Goal: Navigation & Orientation: Find specific page/section

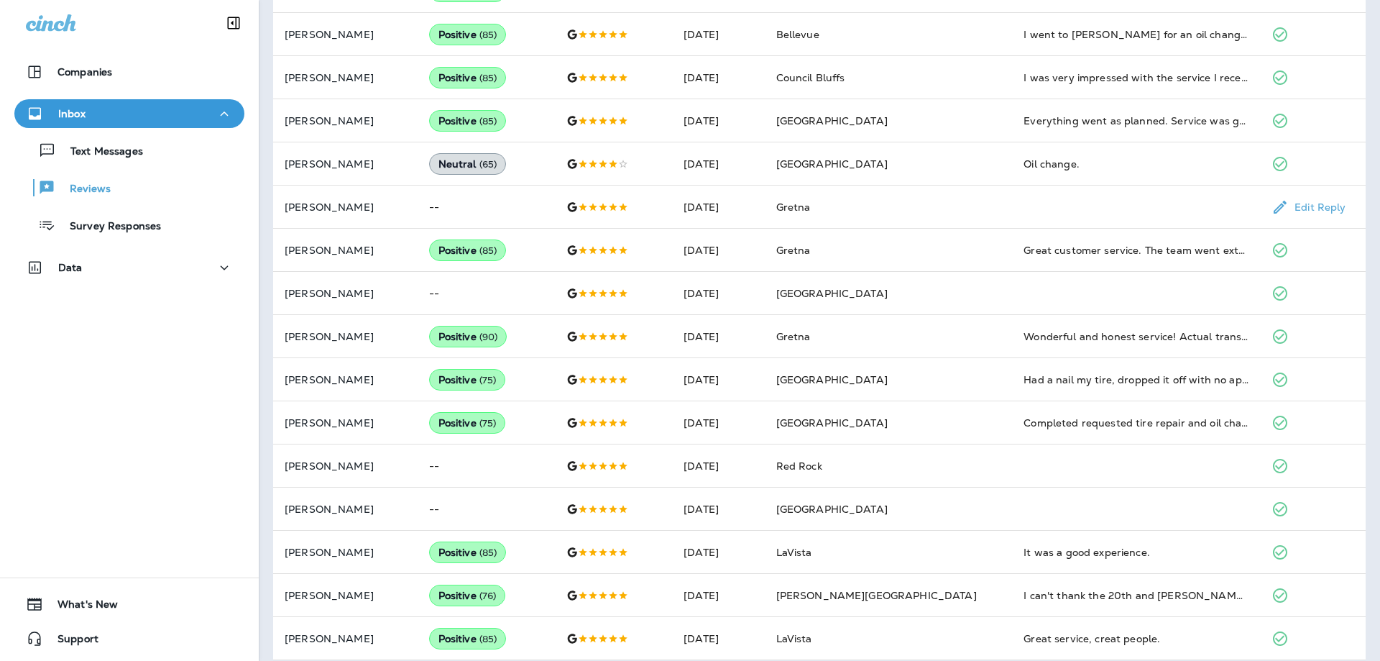
scroll to position [659, 0]
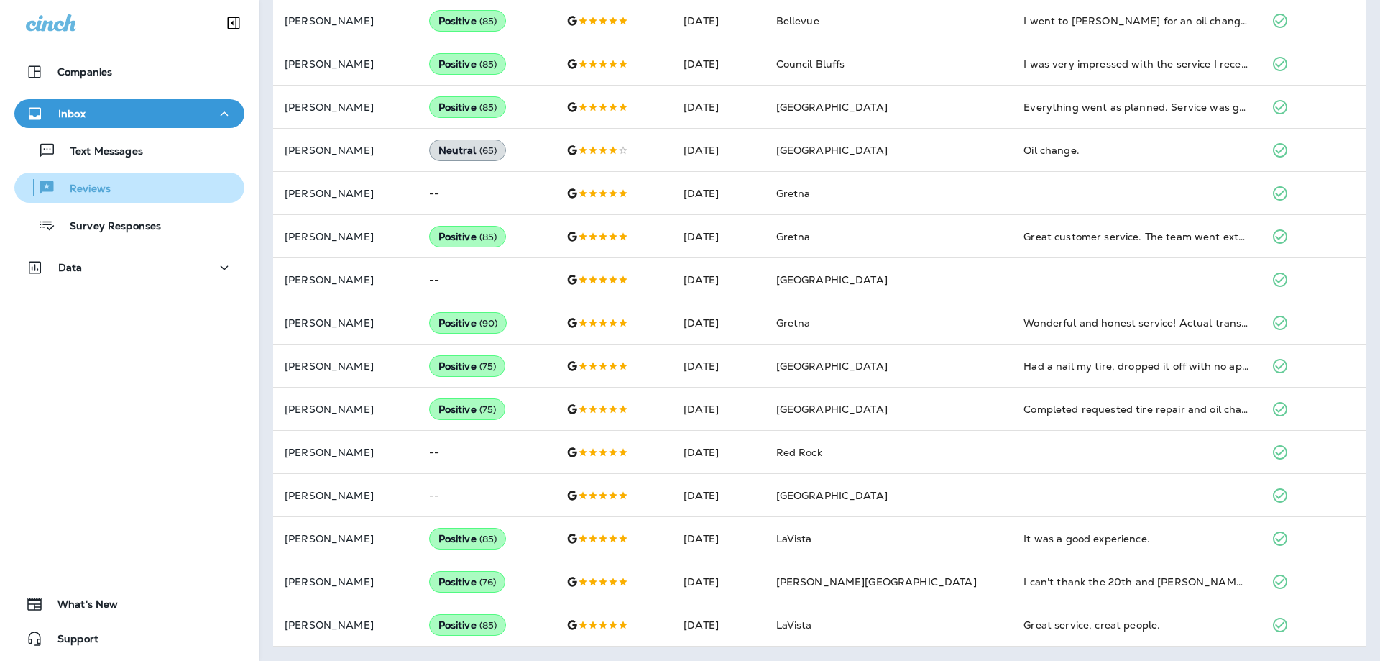
click at [81, 188] on p "Reviews" at bounding box center [82, 190] width 55 height 14
click at [111, 191] on p "Reviews" at bounding box center [82, 190] width 55 height 14
click at [223, 114] on icon "button" at bounding box center [224, 114] width 17 height 18
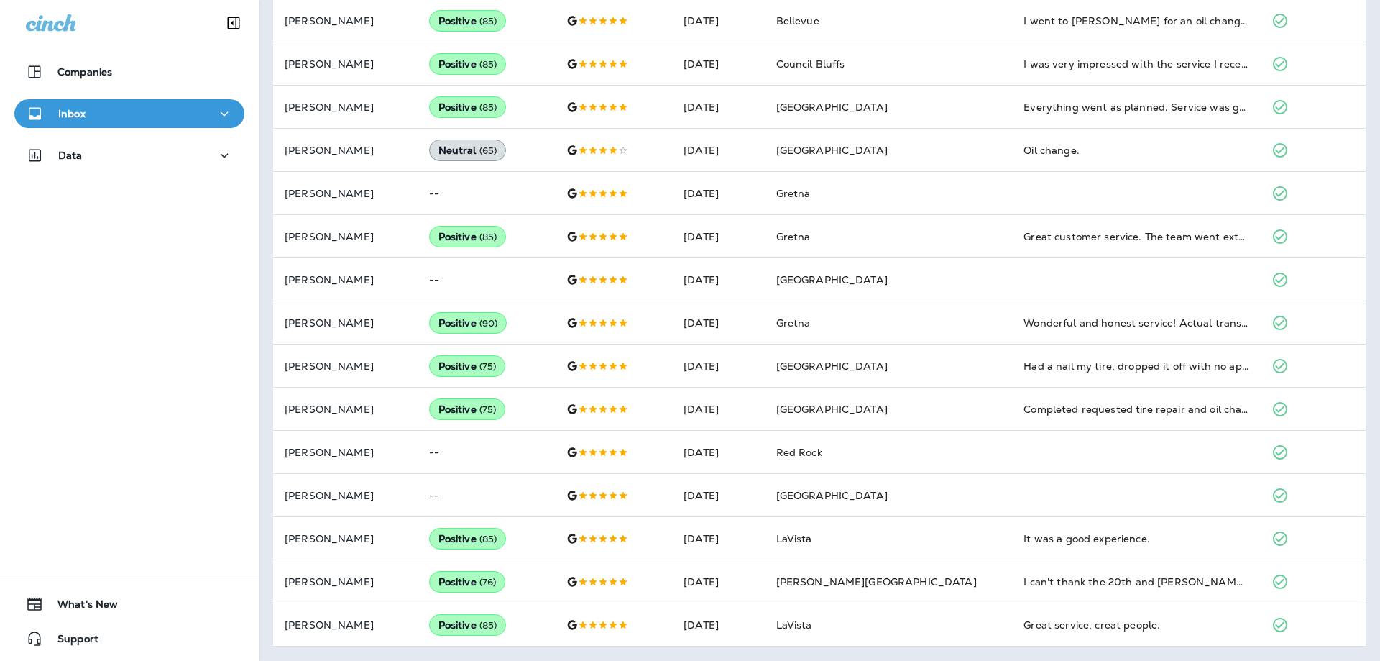
click at [223, 114] on icon "button" at bounding box center [225, 113] width 8 height 4
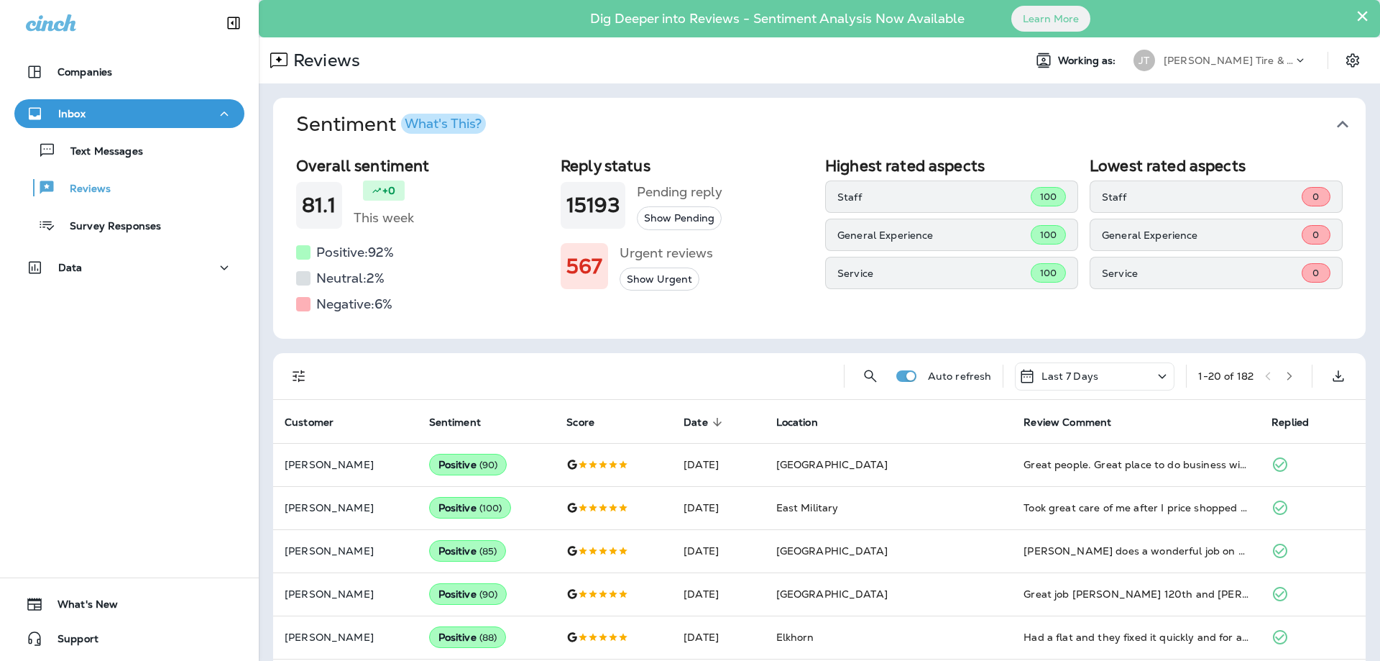
click at [1361, 14] on button "×" at bounding box center [1363, 15] width 14 height 23
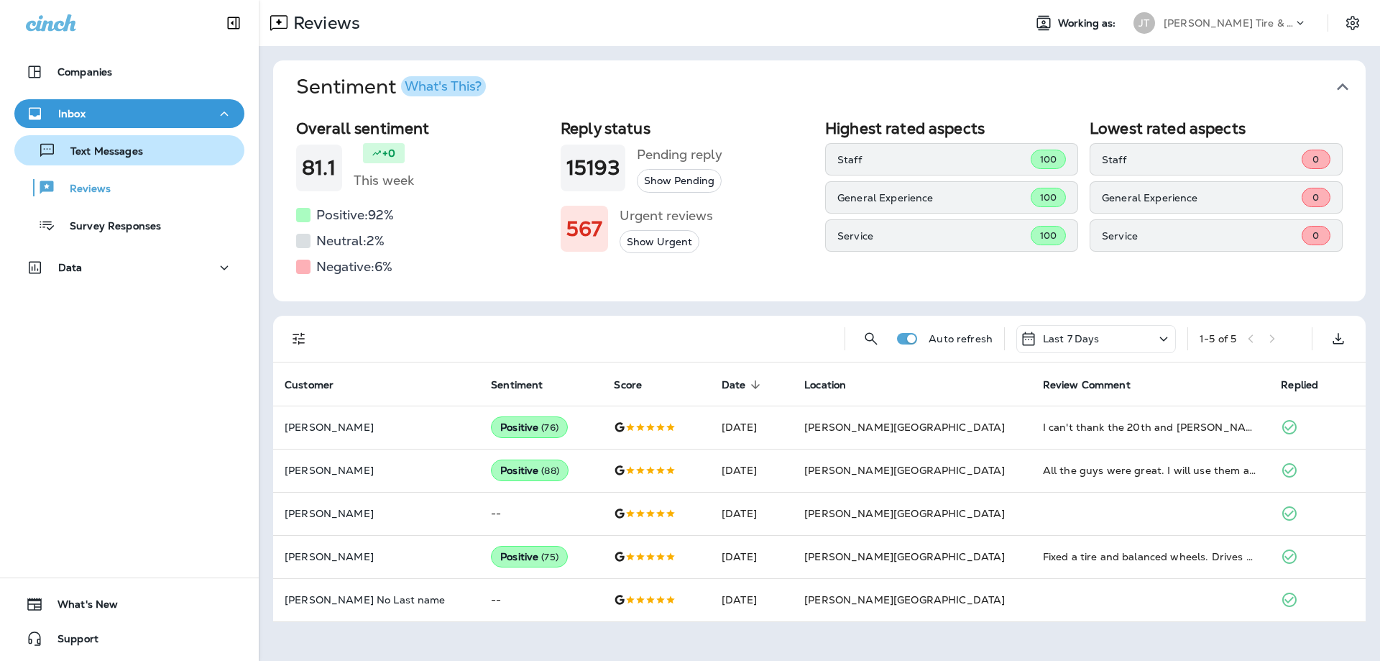
click at [105, 149] on p "Text Messages" at bounding box center [99, 152] width 87 height 14
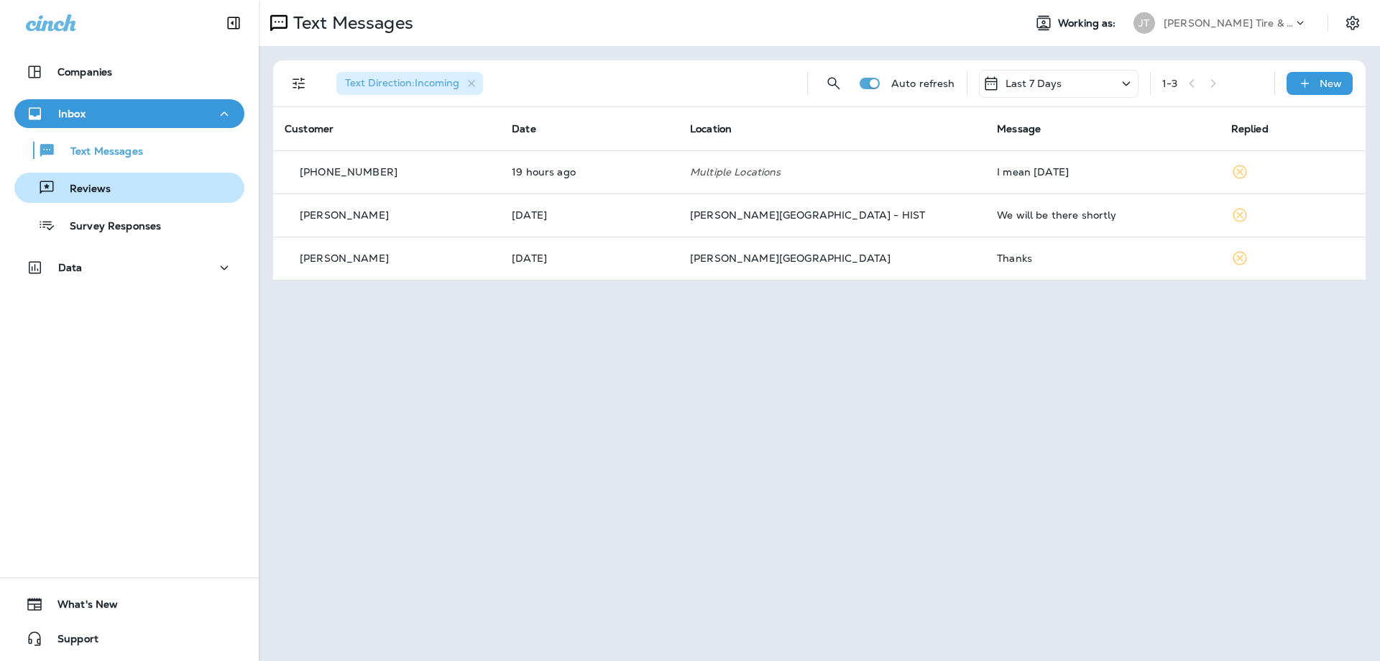
click at [91, 192] on p "Reviews" at bounding box center [82, 190] width 55 height 14
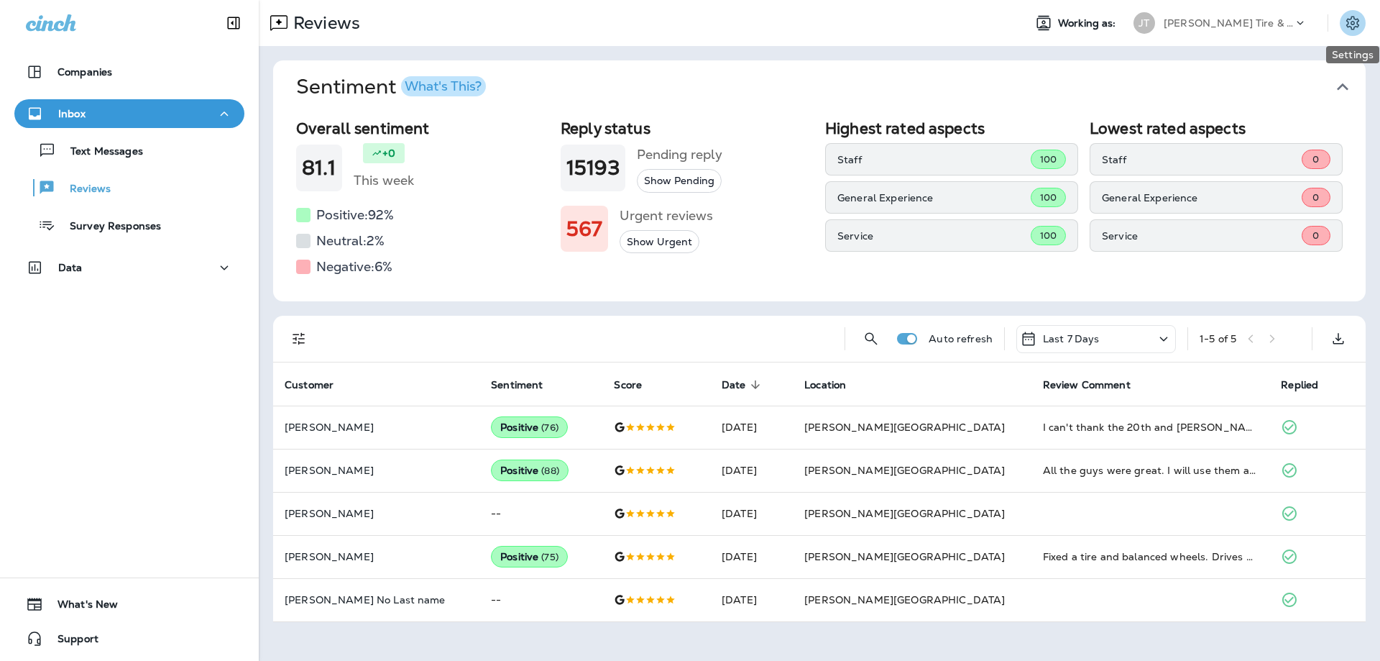
click at [1351, 30] on icon "Settings" at bounding box center [1352, 22] width 17 height 17
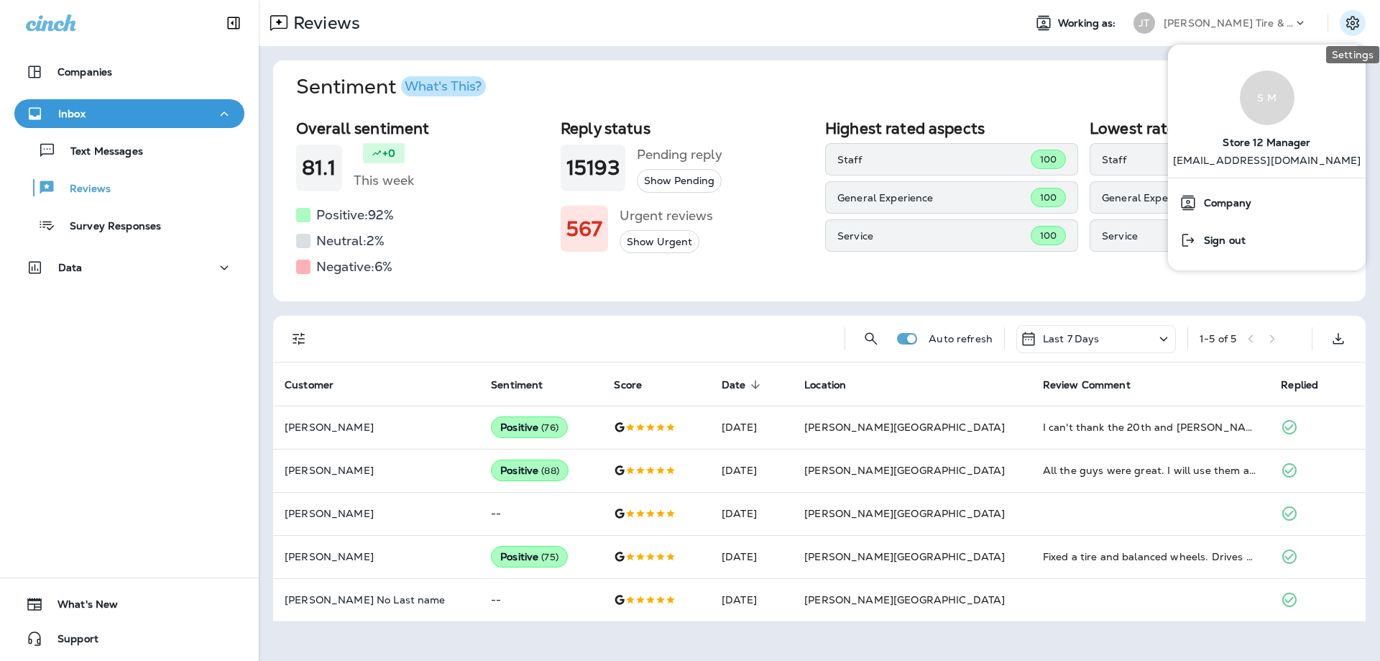
click at [1351, 30] on icon "Settings" at bounding box center [1352, 22] width 17 height 17
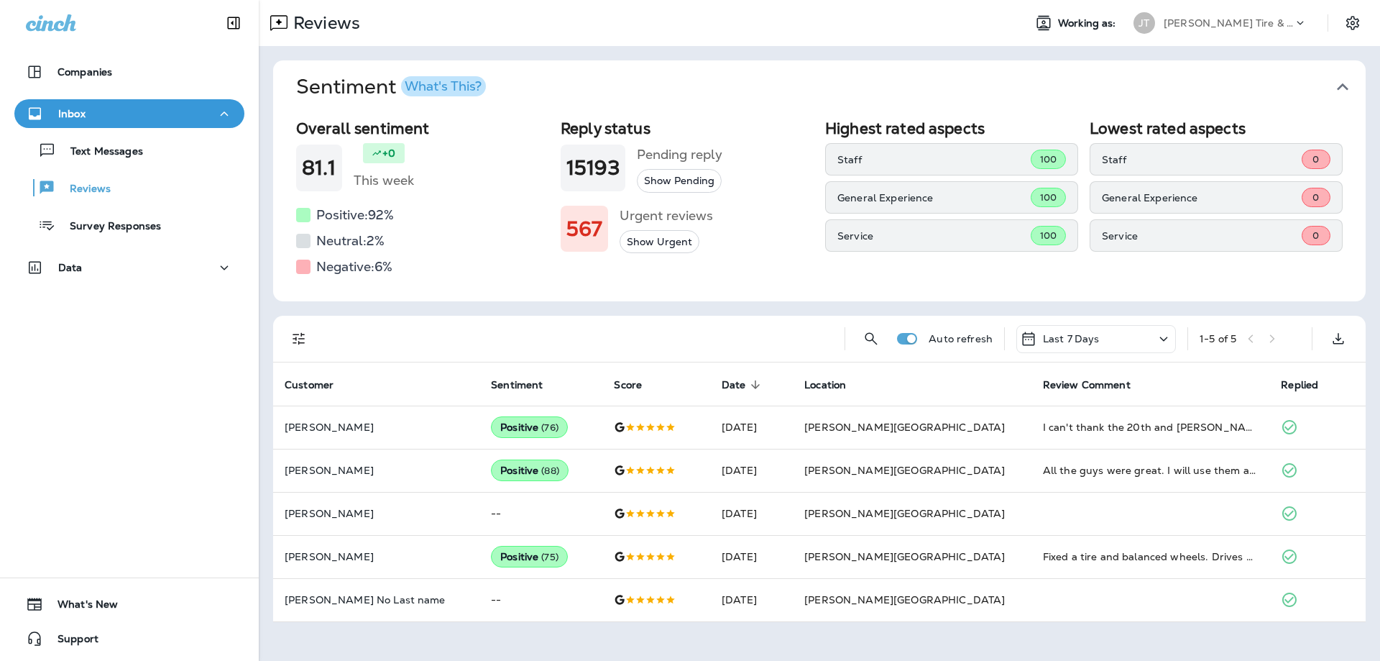
click at [1141, 20] on div "JT" at bounding box center [1145, 23] width 22 height 22
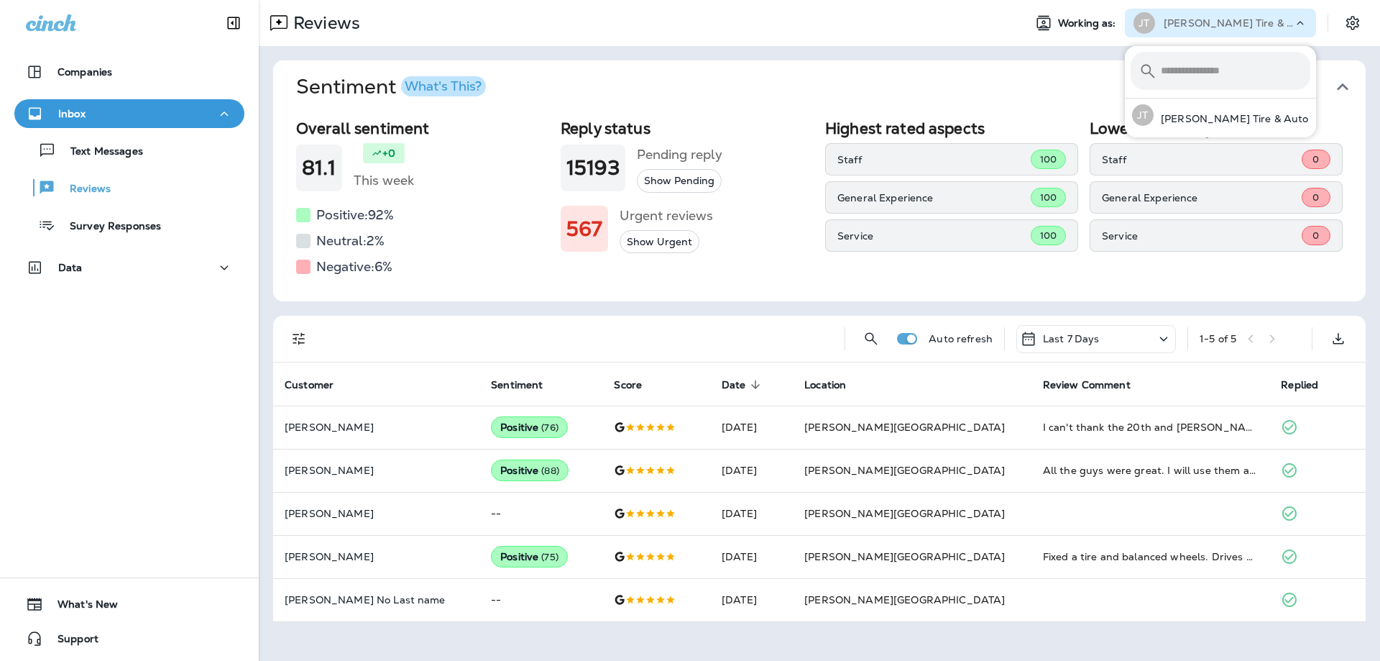
click at [1141, 20] on div "JT" at bounding box center [1145, 23] width 22 height 22
